Goal: Information Seeking & Learning: Learn about a topic

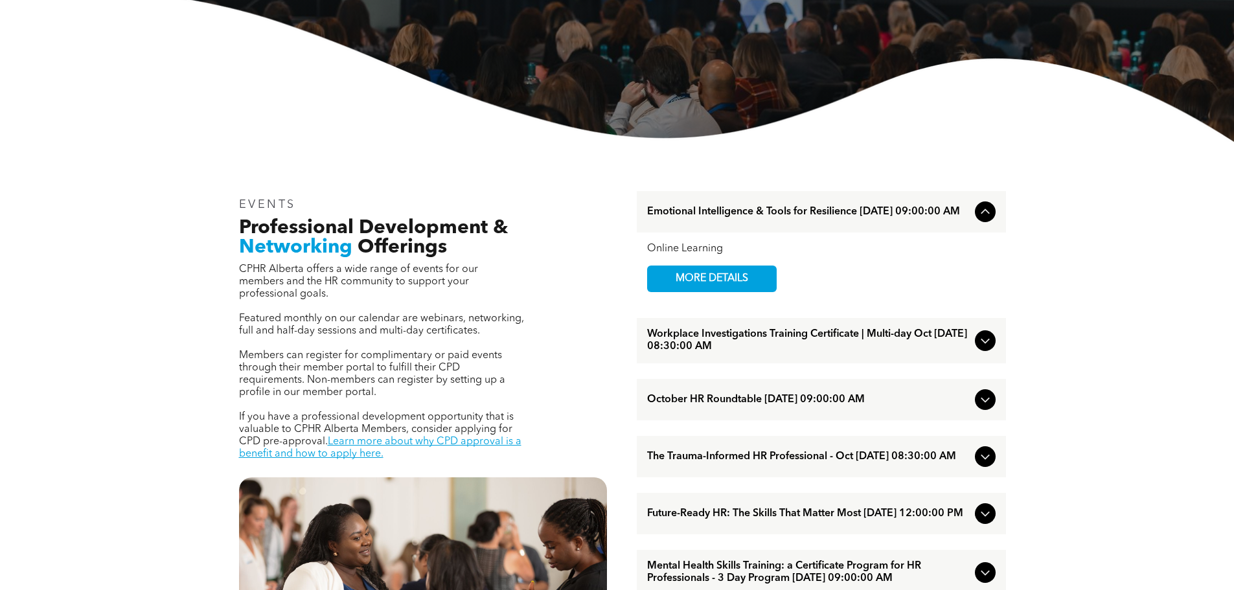
scroll to position [453, 0]
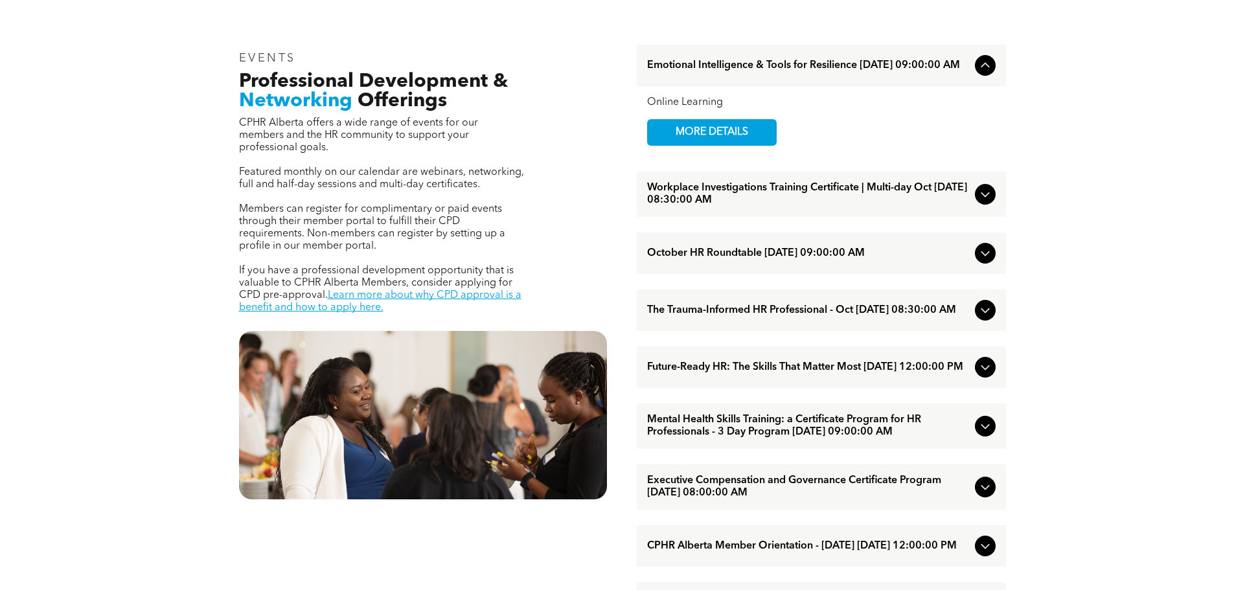
click at [748, 258] on span "October HR Roundtable [DATE] 09:00:00 AM" at bounding box center [808, 253] width 323 height 12
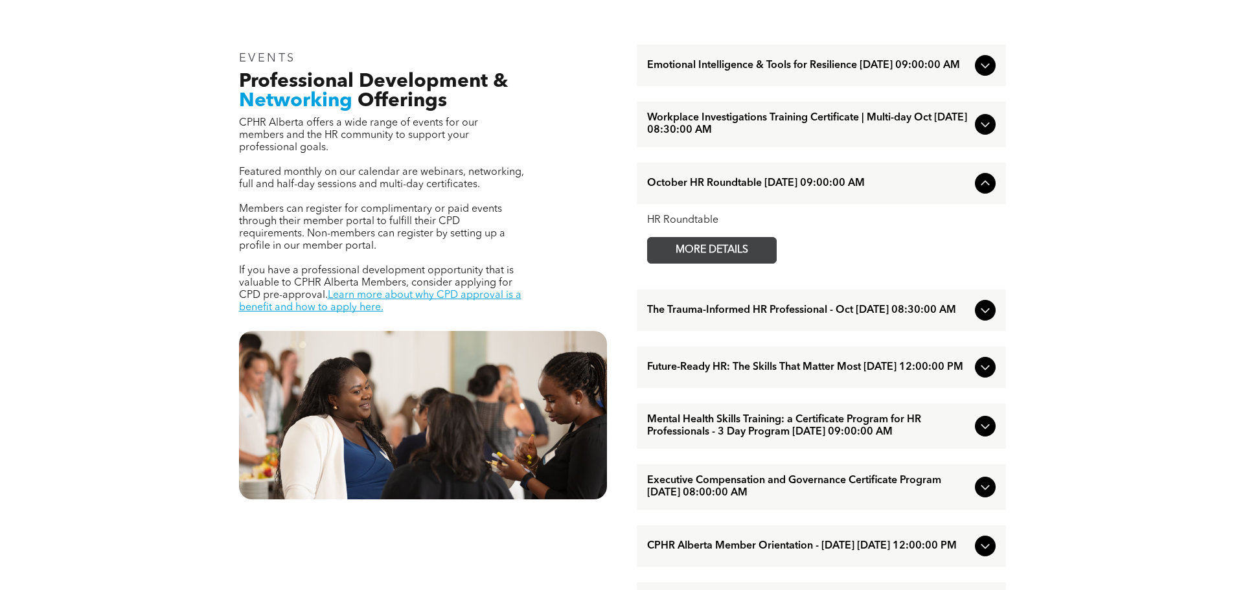
click at [721, 251] on span "MORE DETAILS" at bounding box center [712, 250] width 102 height 25
click at [799, 374] on span "Future-Ready HR: The Skills That Matter Most [DATE] 12:00:00 PM" at bounding box center [808, 367] width 323 height 12
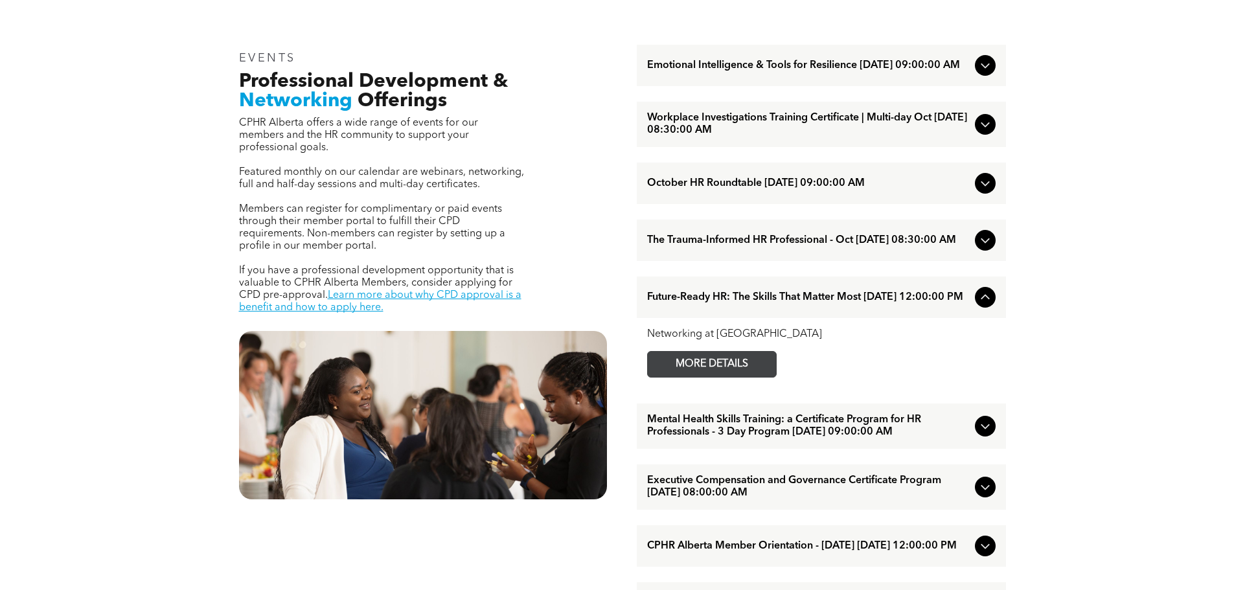
click at [758, 375] on span "MORE DETAILS" at bounding box center [712, 364] width 102 height 25
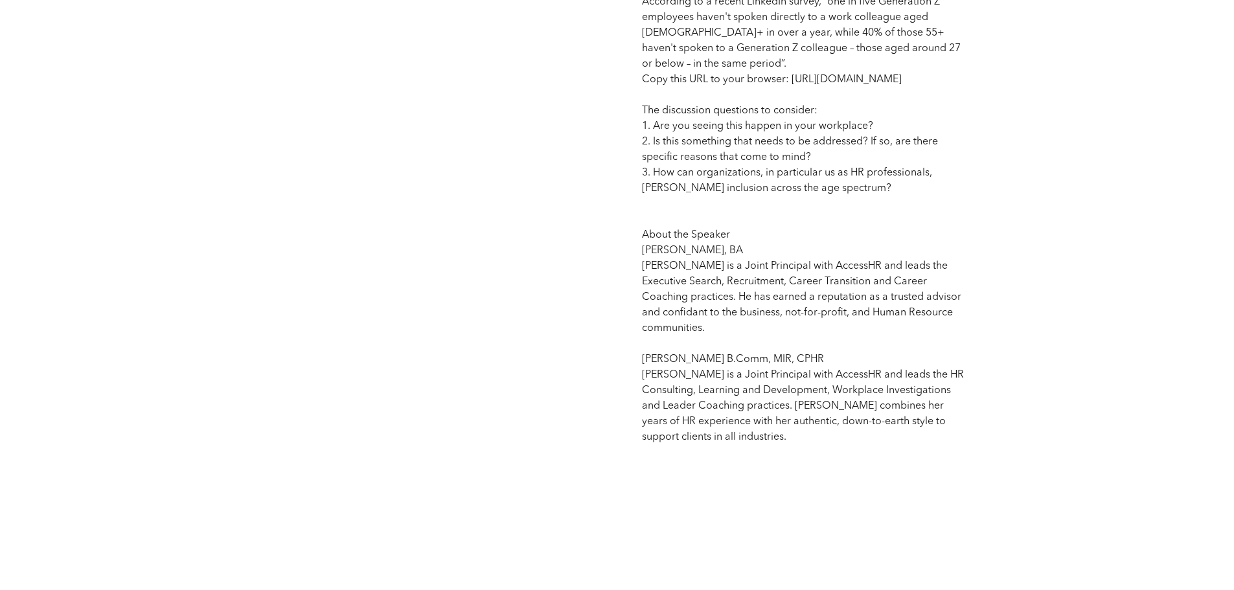
scroll to position [1036, 0]
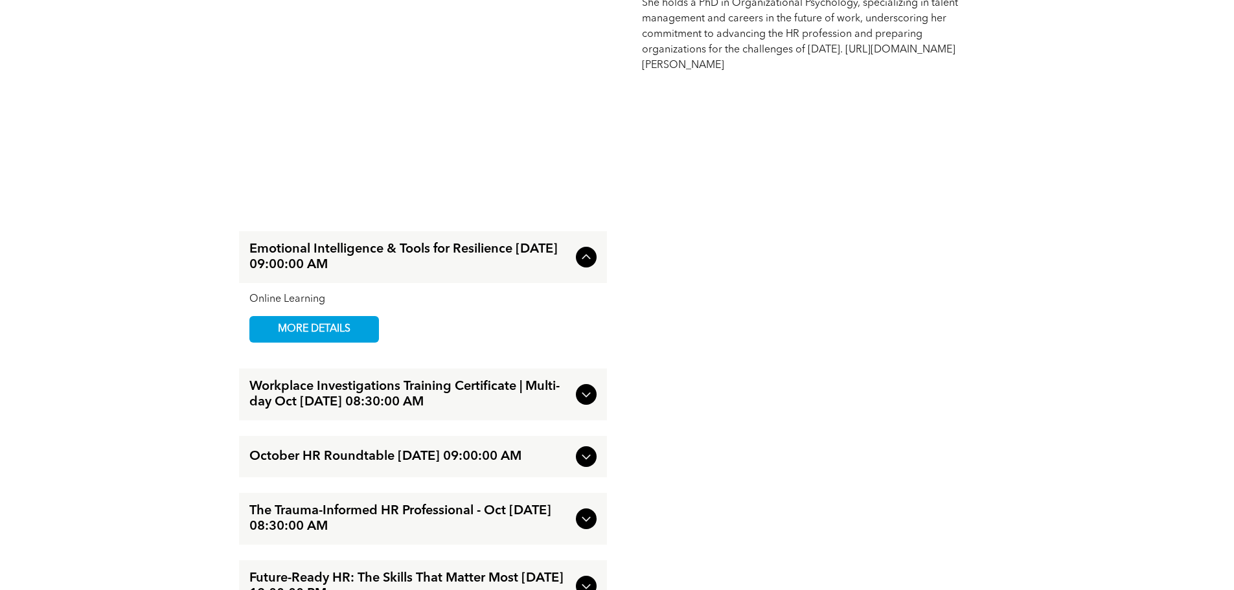
scroll to position [1425, 0]
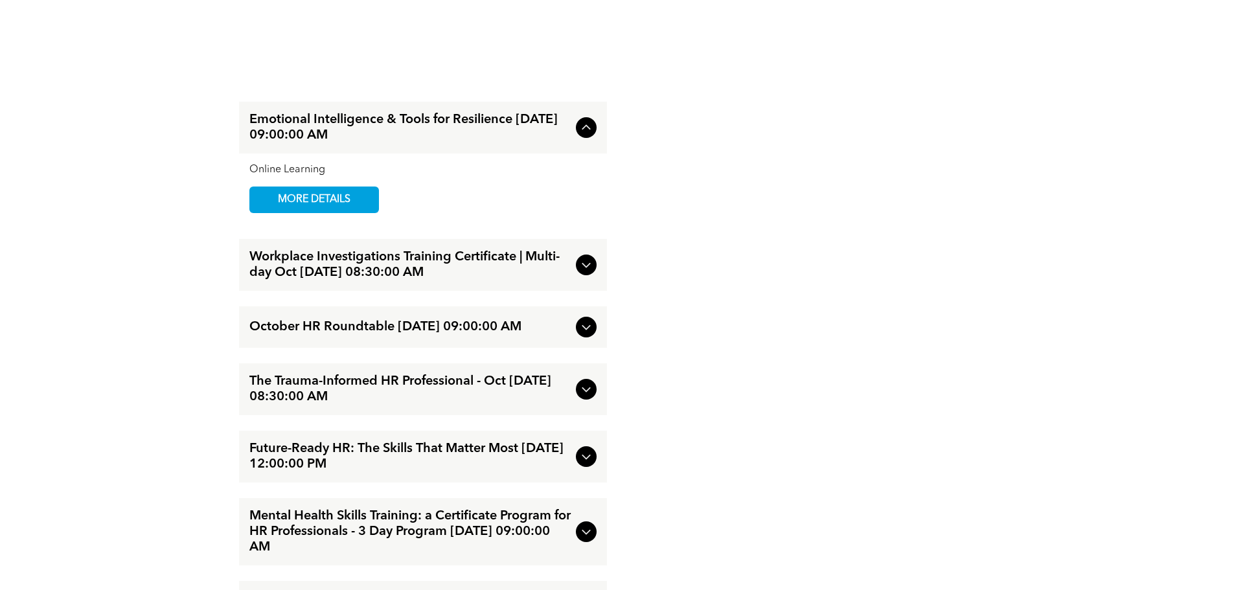
click at [589, 397] on icon at bounding box center [586, 389] width 16 height 16
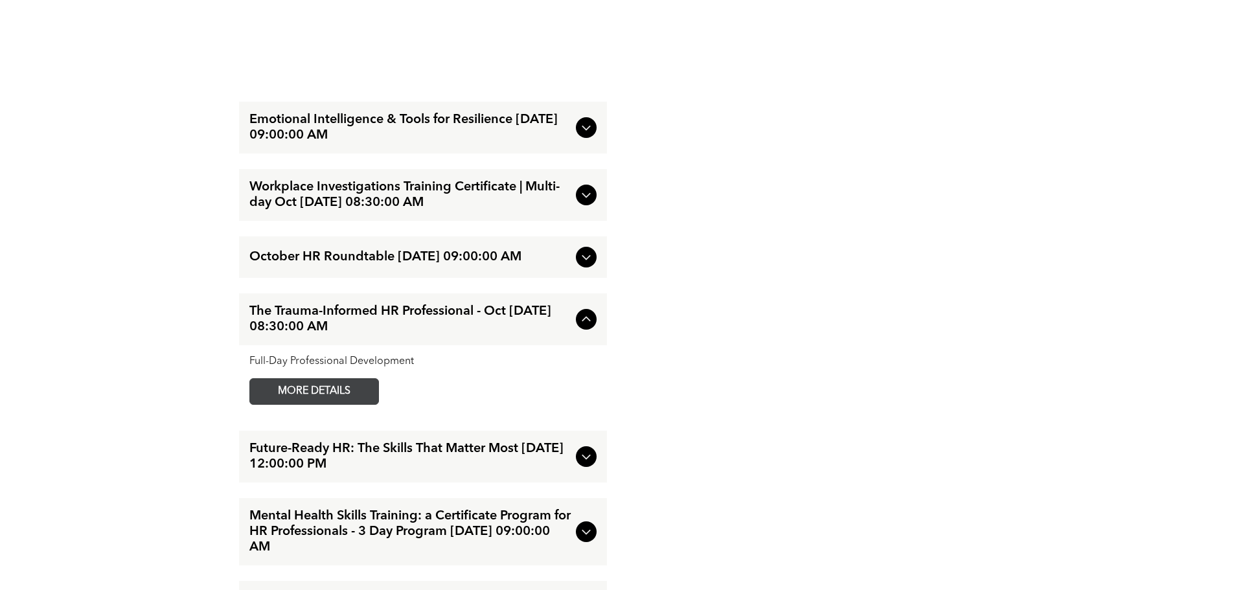
click at [366, 402] on link "MORE DETAILS" at bounding box center [314, 391] width 130 height 27
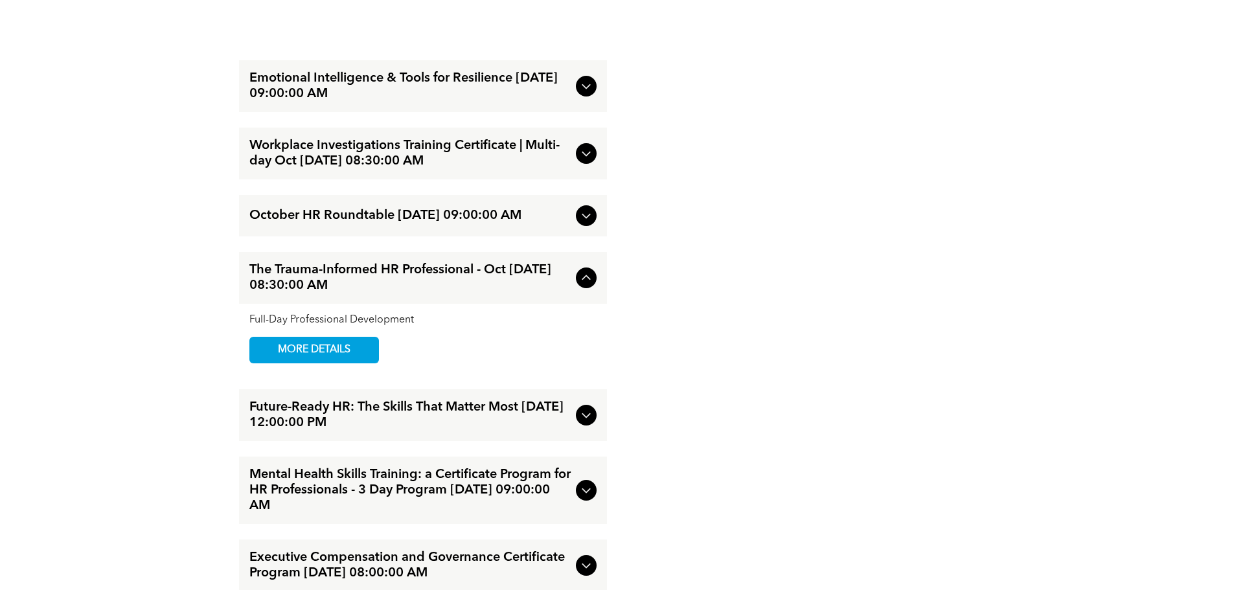
scroll to position [1490, 0]
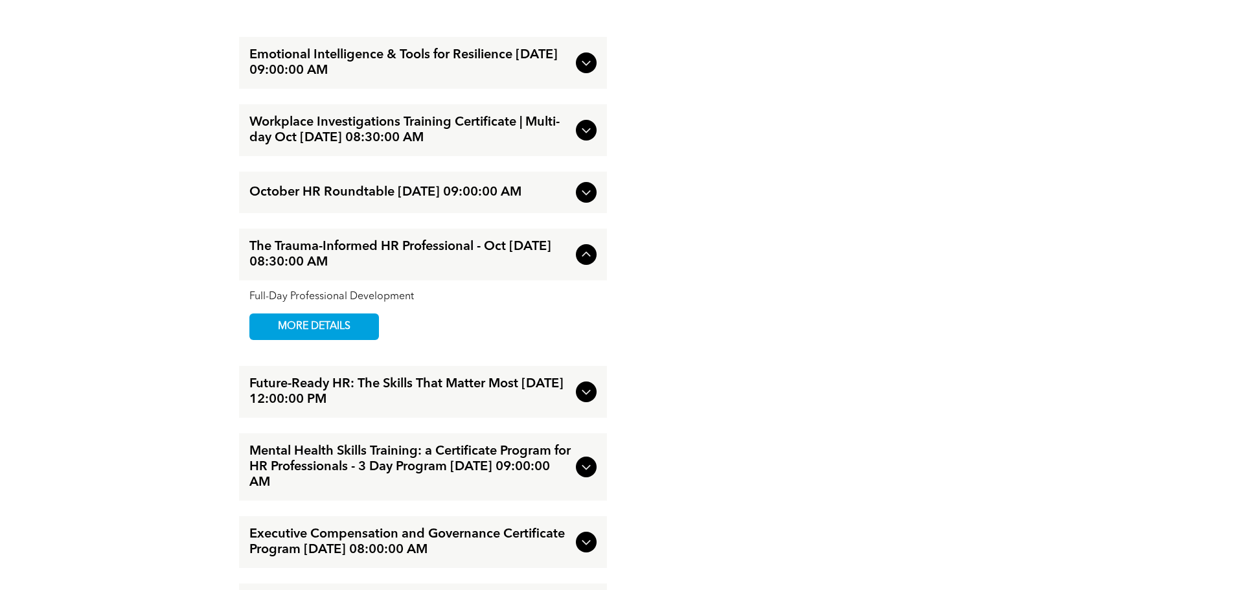
click at [593, 262] on icon at bounding box center [586, 255] width 16 height 16
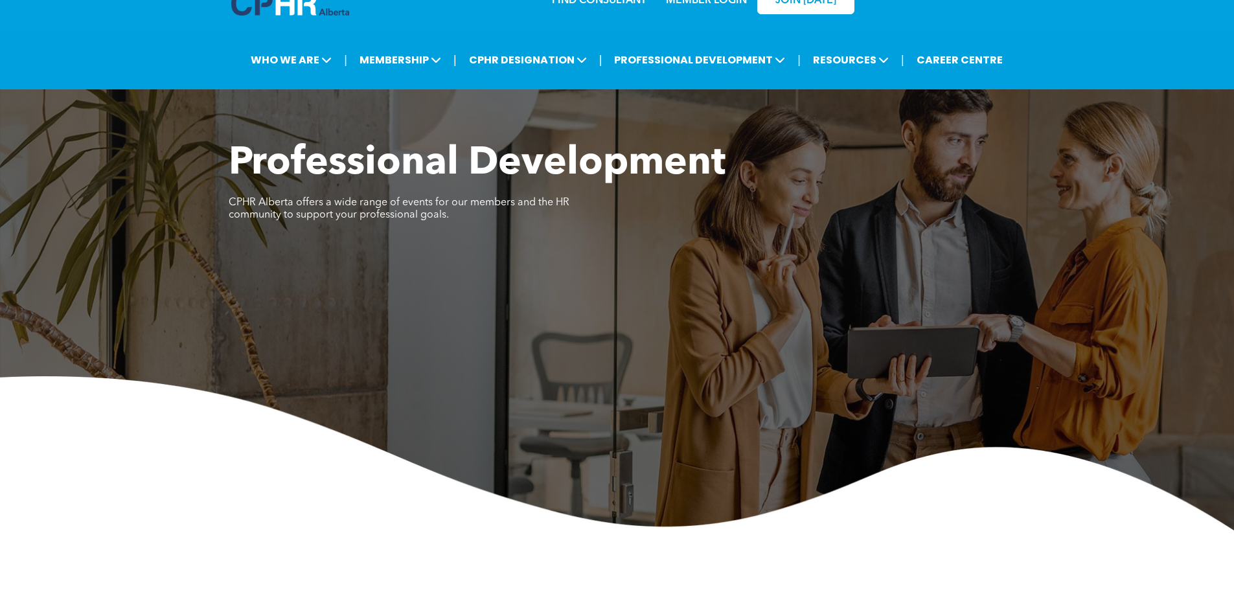
scroll to position [0, 0]
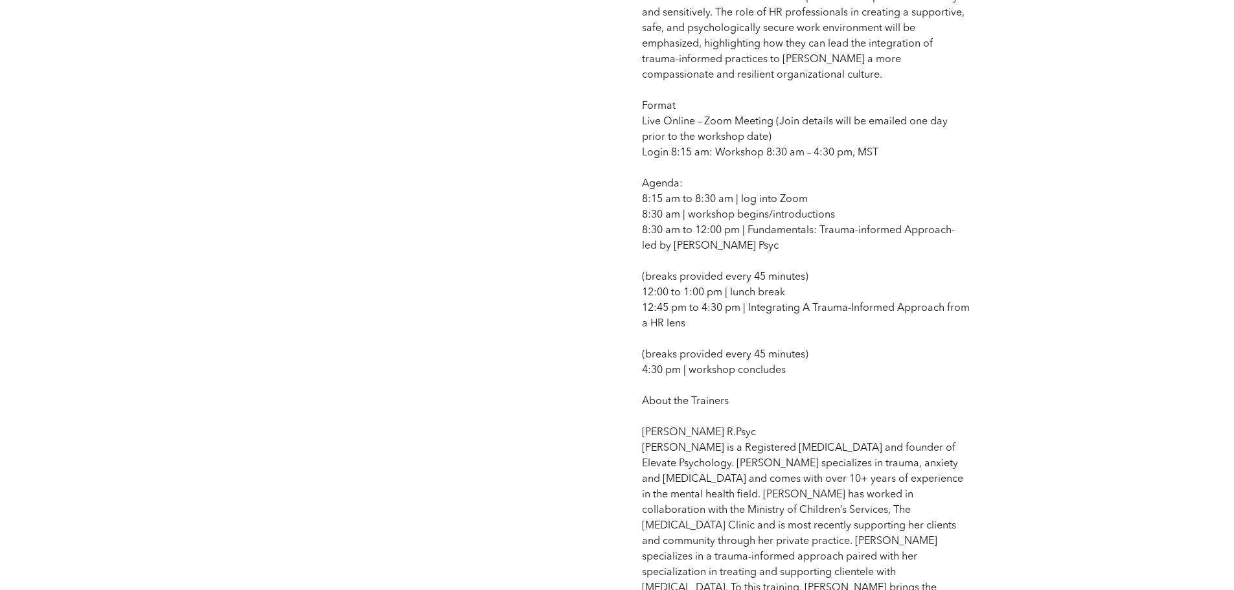
scroll to position [1166, 0]
